Goal: Task Accomplishment & Management: Use online tool/utility

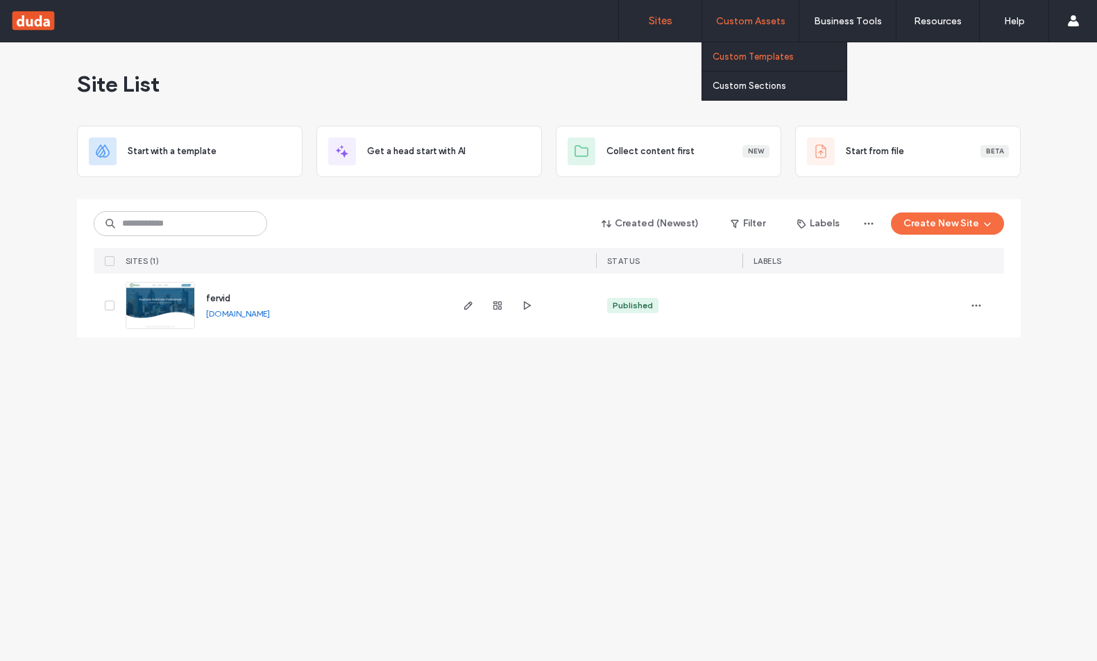
click at [744, 53] on label "Custom Templates" at bounding box center [753, 56] width 81 height 10
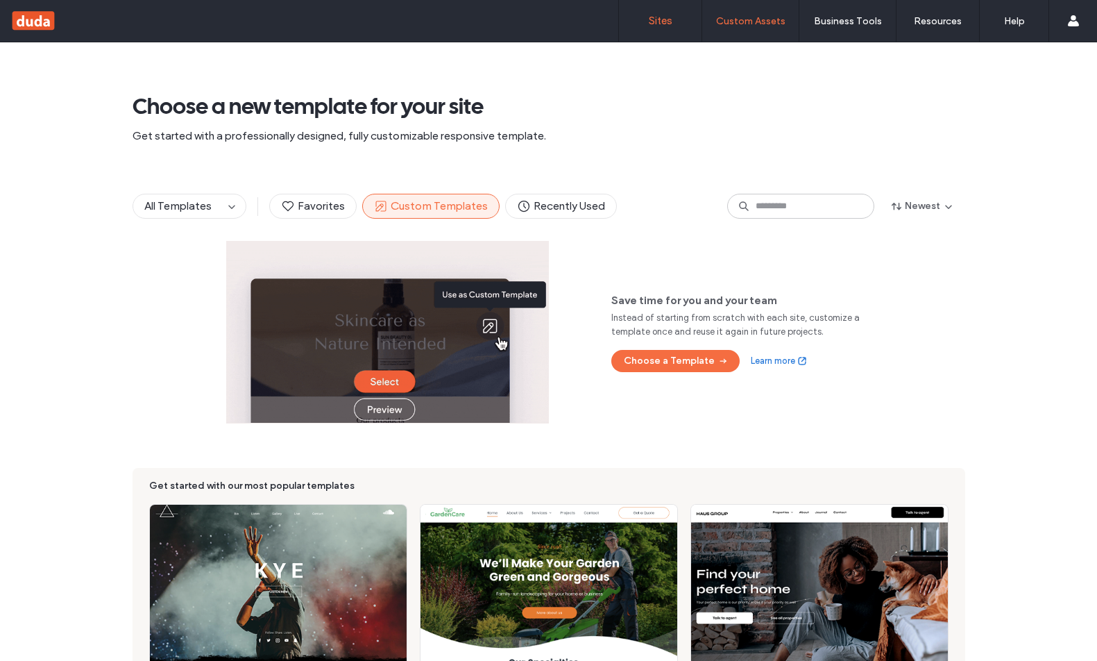
click at [657, 22] on label "Sites" at bounding box center [661, 21] width 24 height 12
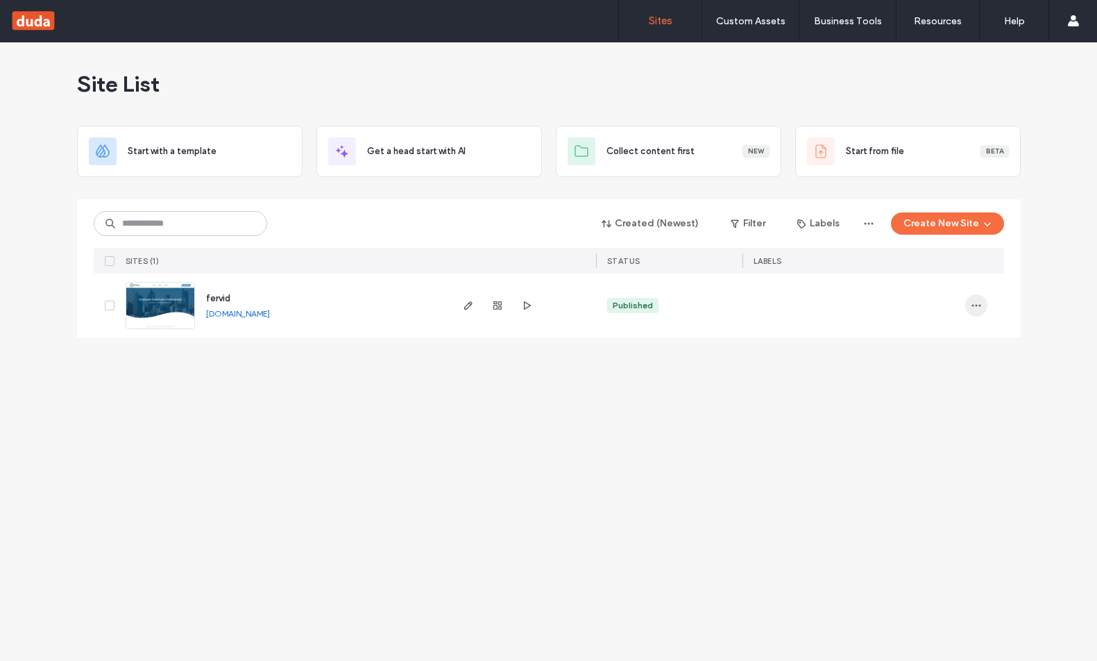
click at [976, 303] on icon "button" at bounding box center [976, 305] width 11 height 11
click at [698, 425] on div "Site List Start with a template Get a head start with AI Collect content first …" at bounding box center [548, 351] width 1097 height 618
click at [977, 304] on icon "button" at bounding box center [976, 305] width 11 height 11
click at [693, 457] on div "Site List Start with a template Get a head start with AI Collect content first …" at bounding box center [548, 351] width 1097 height 618
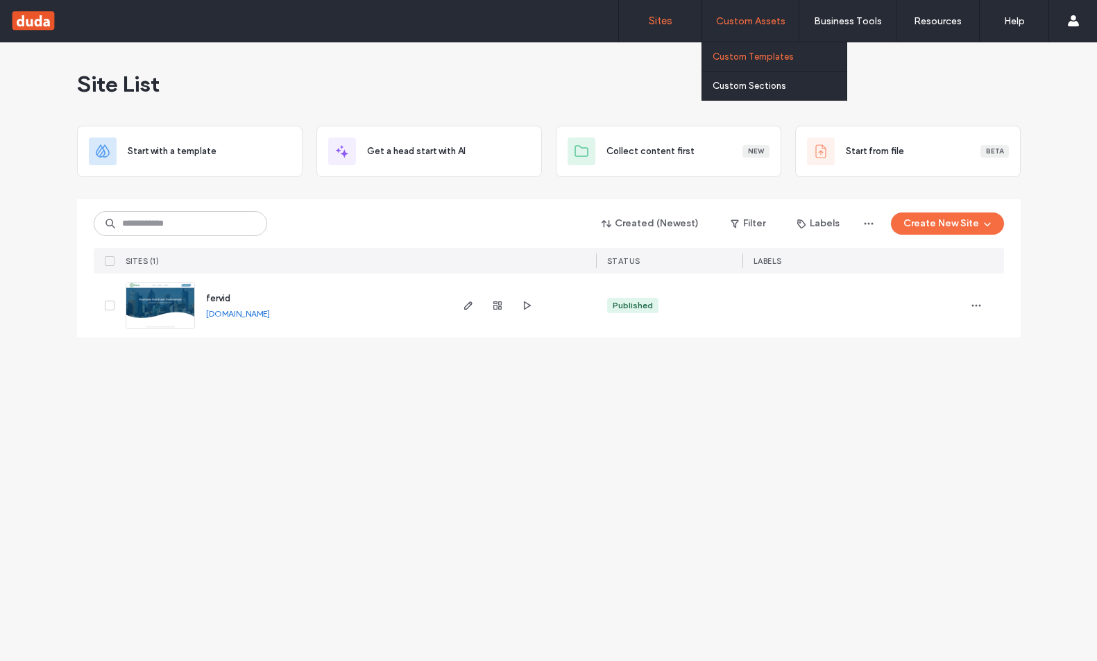
click at [733, 58] on label "Custom Templates" at bounding box center [753, 56] width 81 height 10
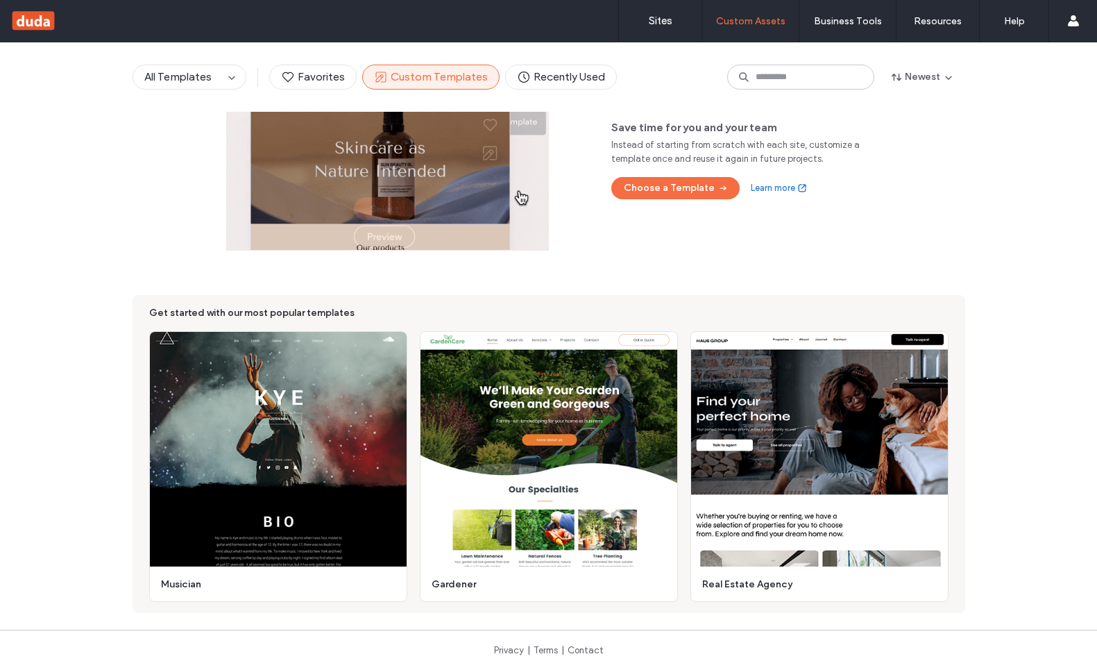
scroll to position [182, 0]
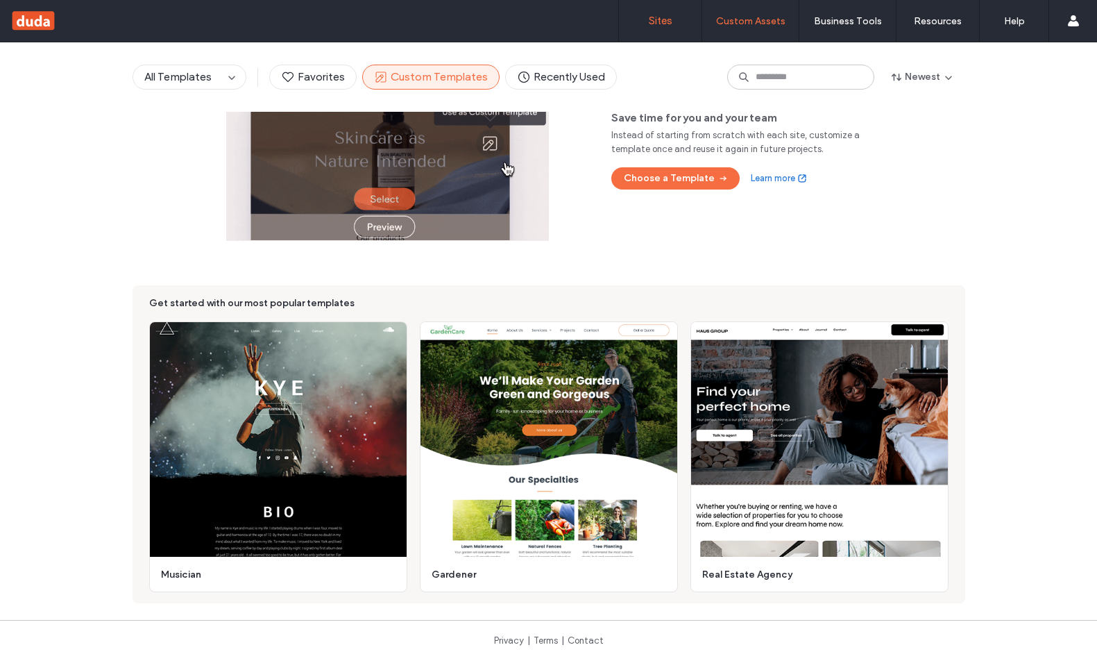
click at [660, 20] on label "Sites" at bounding box center [661, 21] width 24 height 12
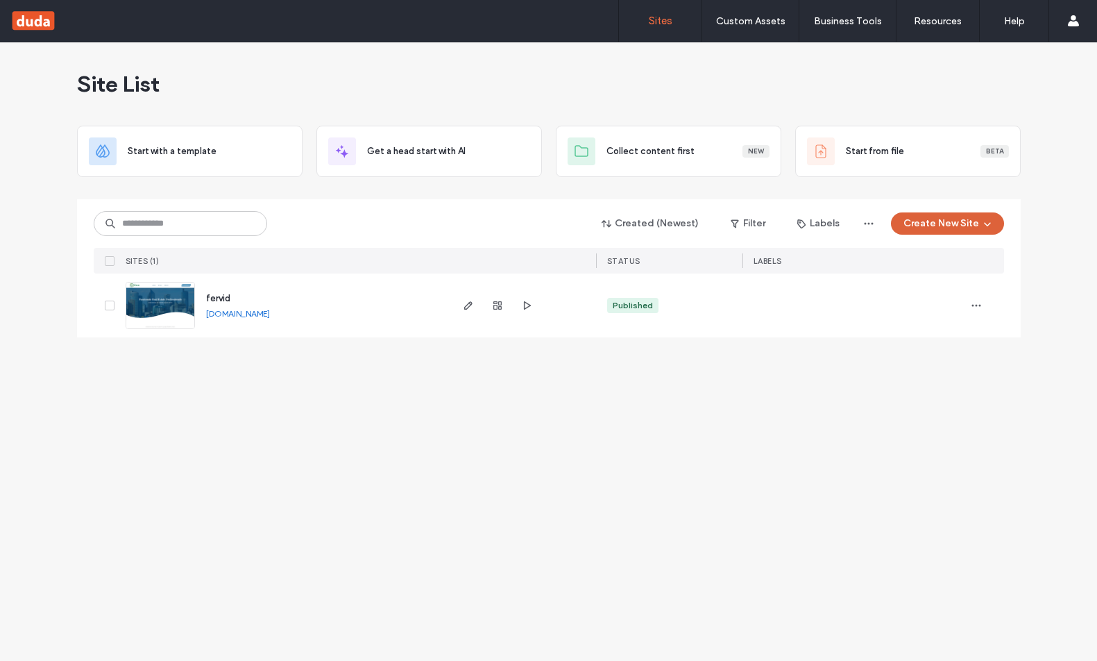
click at [984, 219] on icon "button" at bounding box center [987, 223] width 11 height 11
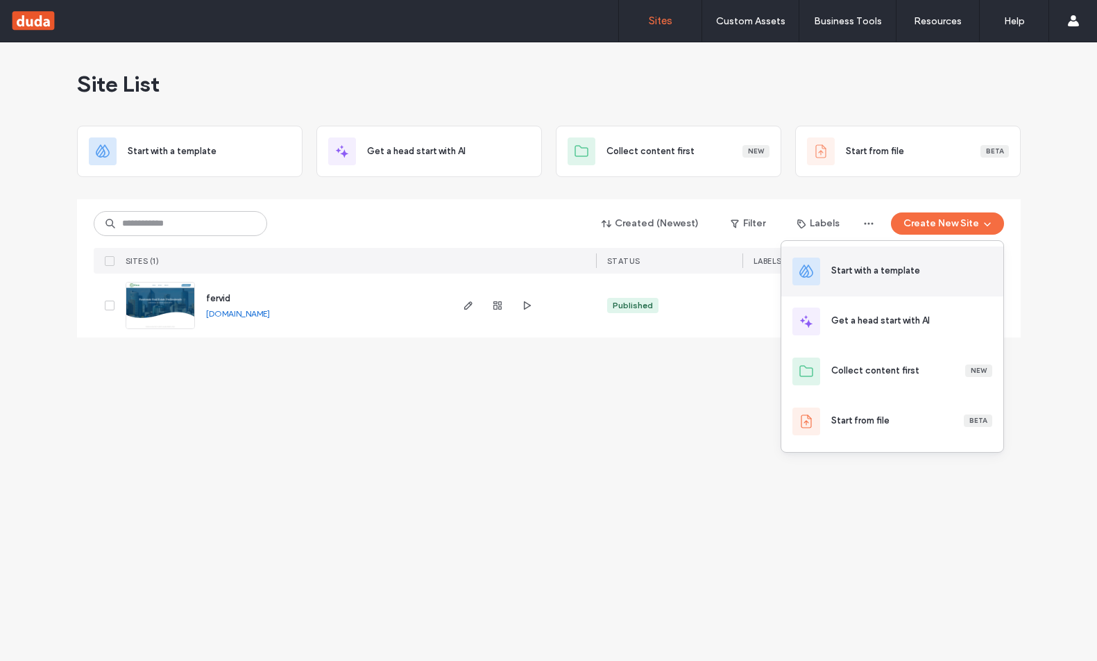
click at [883, 266] on div "Start with a template" at bounding box center [875, 271] width 89 height 14
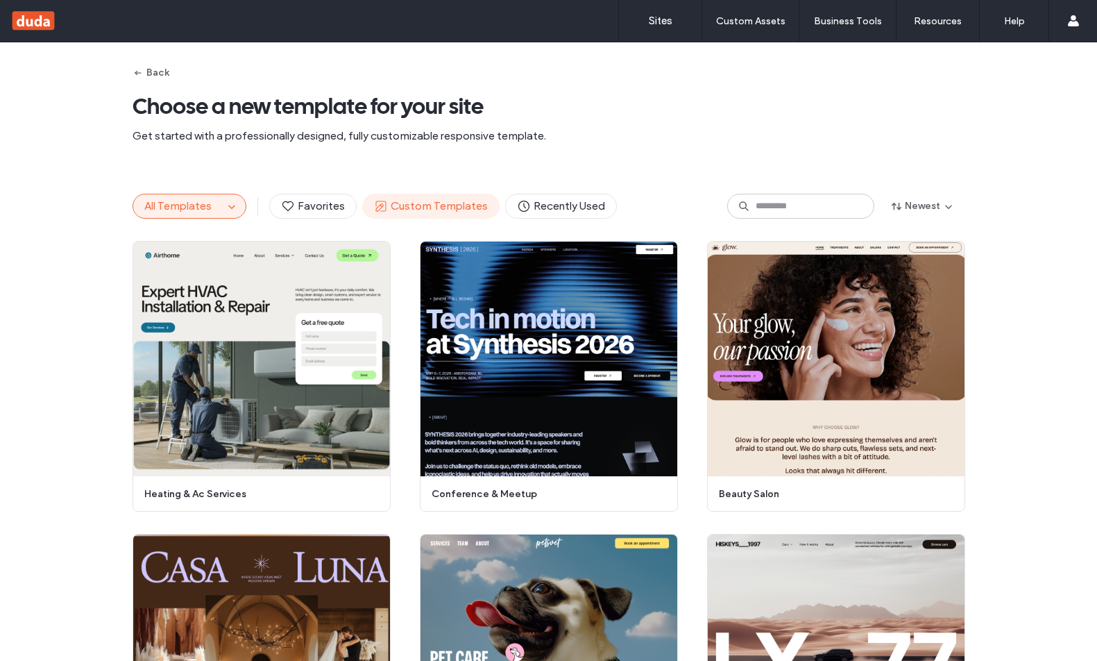
click at [436, 206] on span "Custom Templates" at bounding box center [431, 205] width 114 height 15
